Goal: Information Seeking & Learning: Find specific page/section

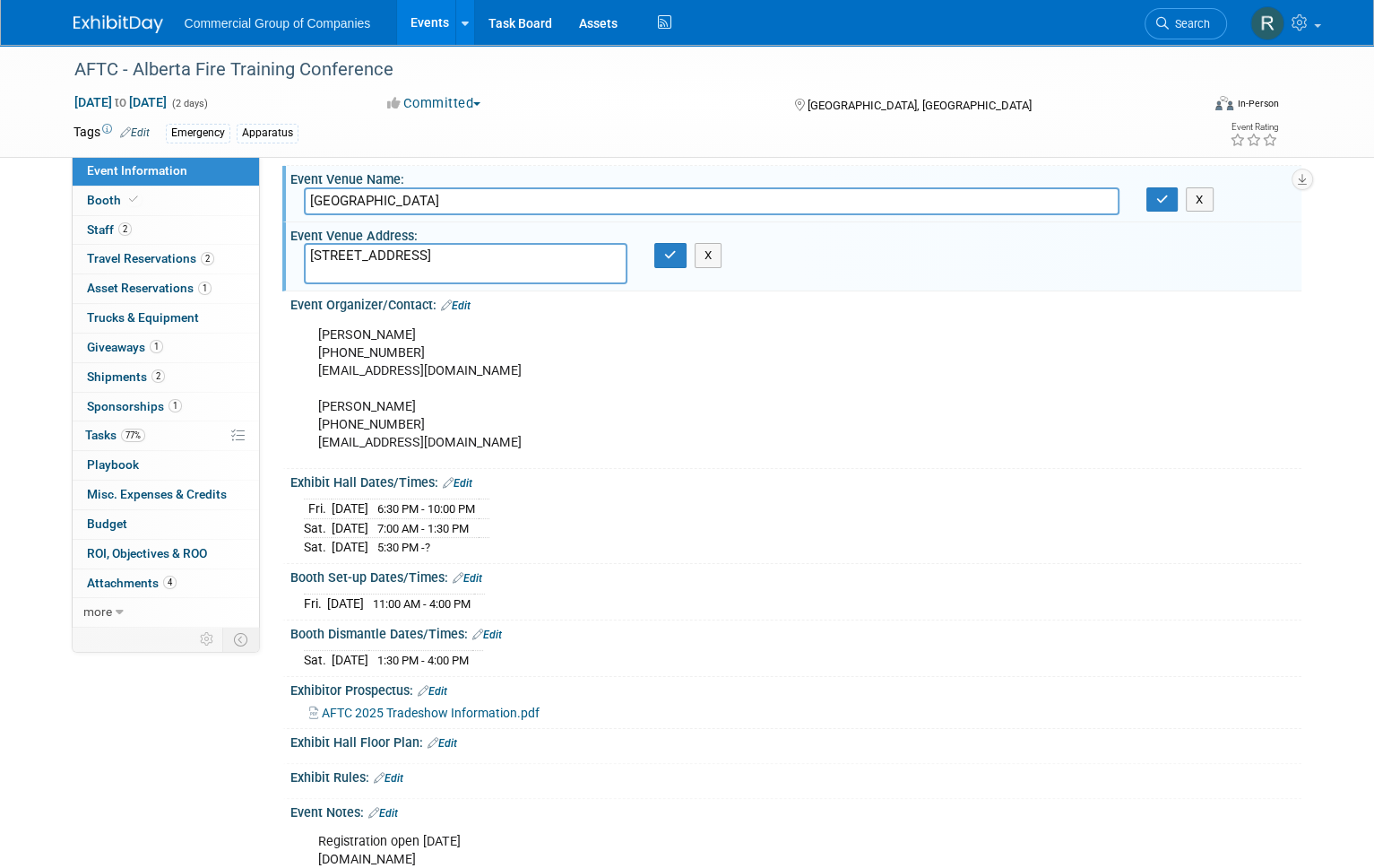
click at [416, 15] on link "Events" at bounding box center [430, 22] width 66 height 45
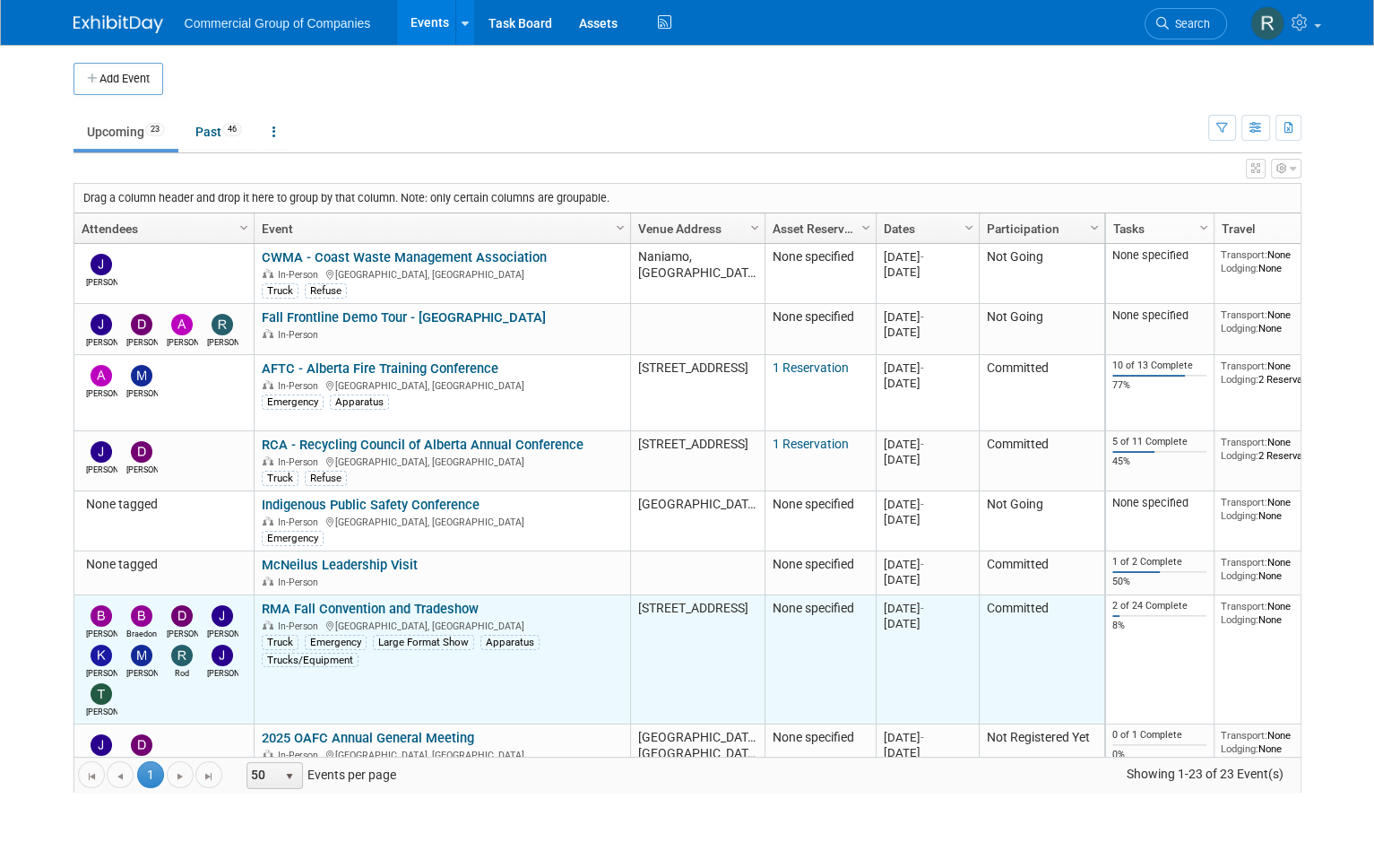
click at [411, 602] on link "RMA Fall Convention and Tradeshow" at bounding box center [369, 608] width 217 height 16
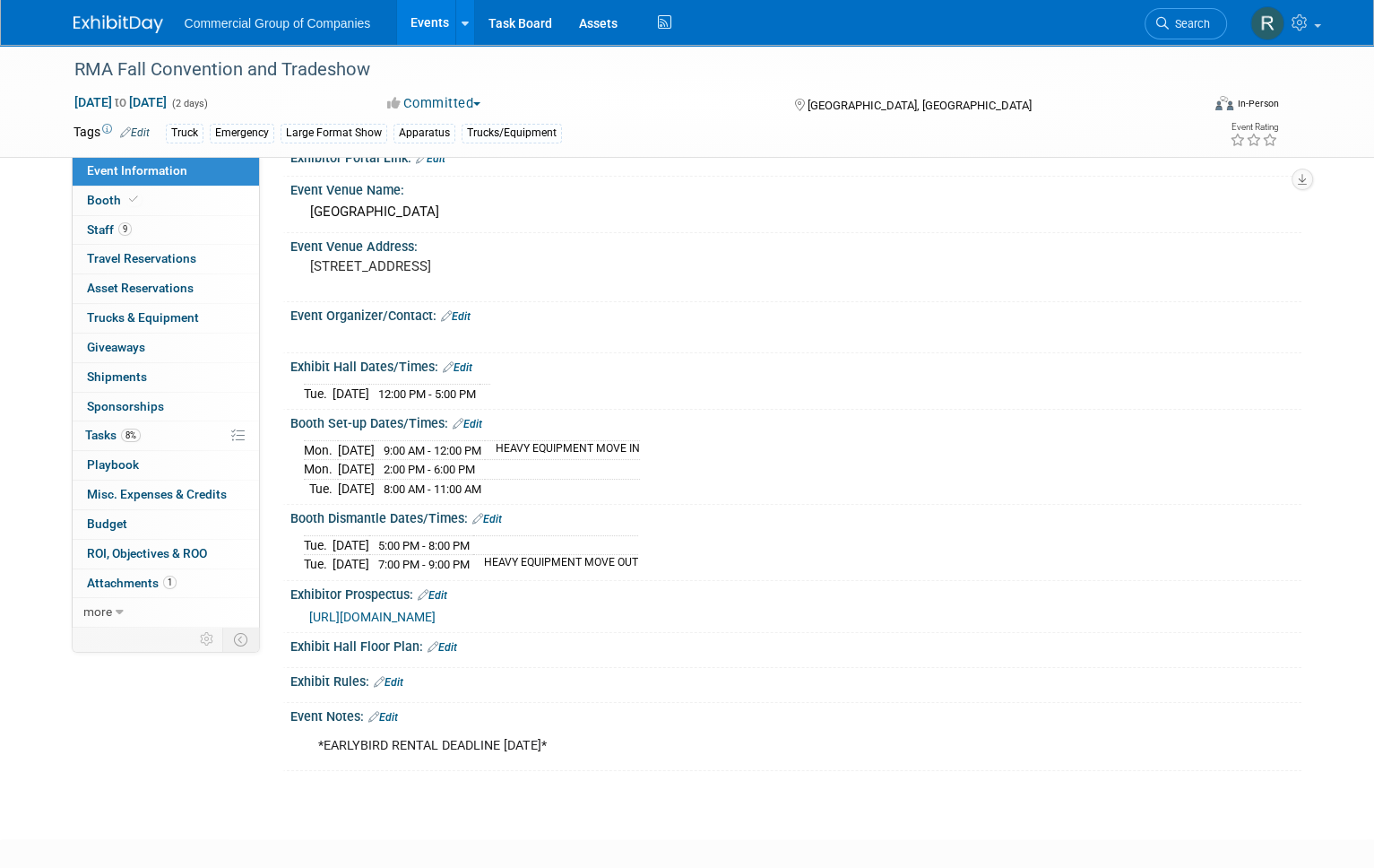
scroll to position [99, 0]
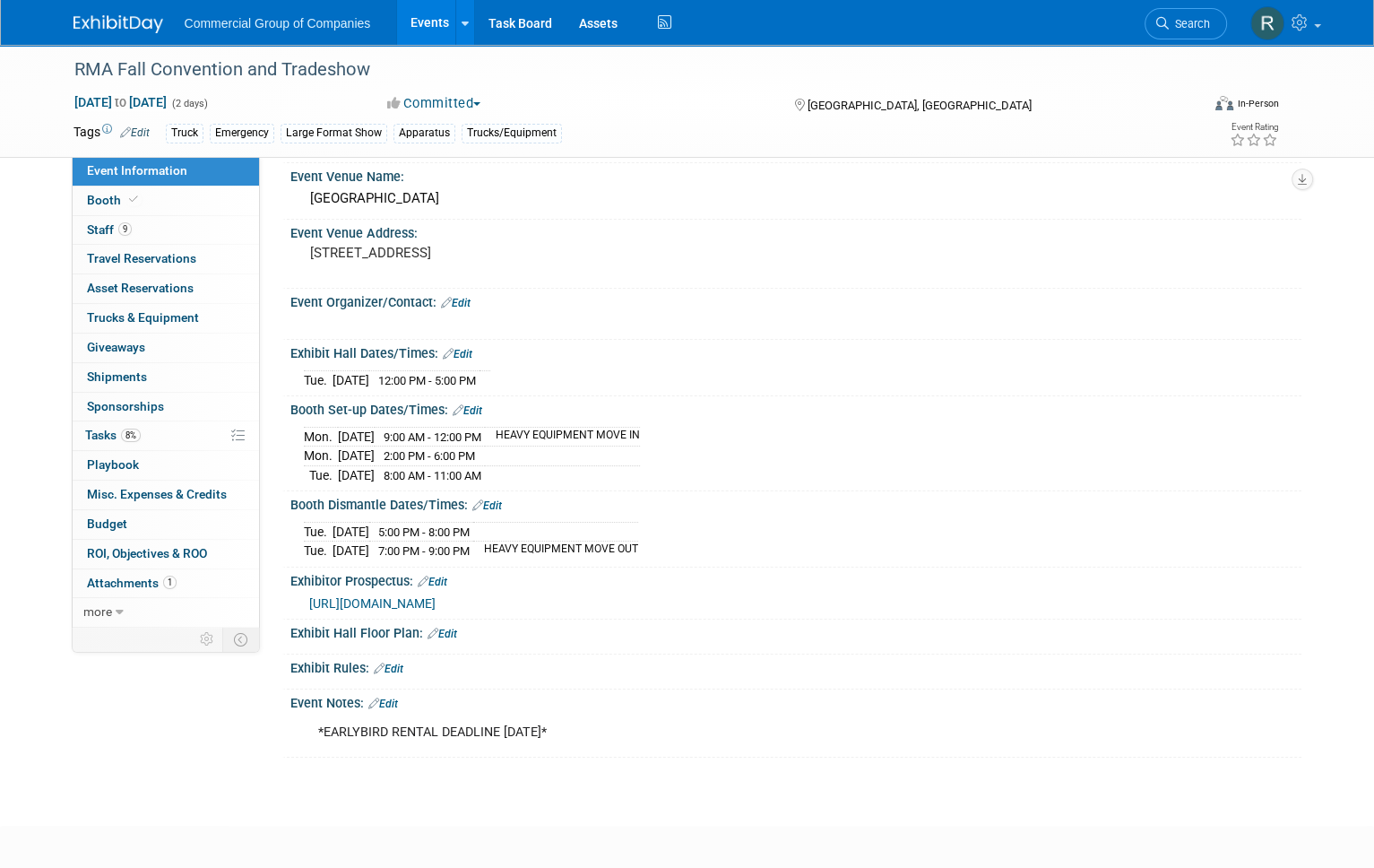
click at [436, 600] on span "https://rmalberta.com/wp-content/uploads/2025/08/2025-FallConvention-TradeshowI…" at bounding box center [372, 603] width 127 height 14
